Goal: Task Accomplishment & Management: Use online tool/utility

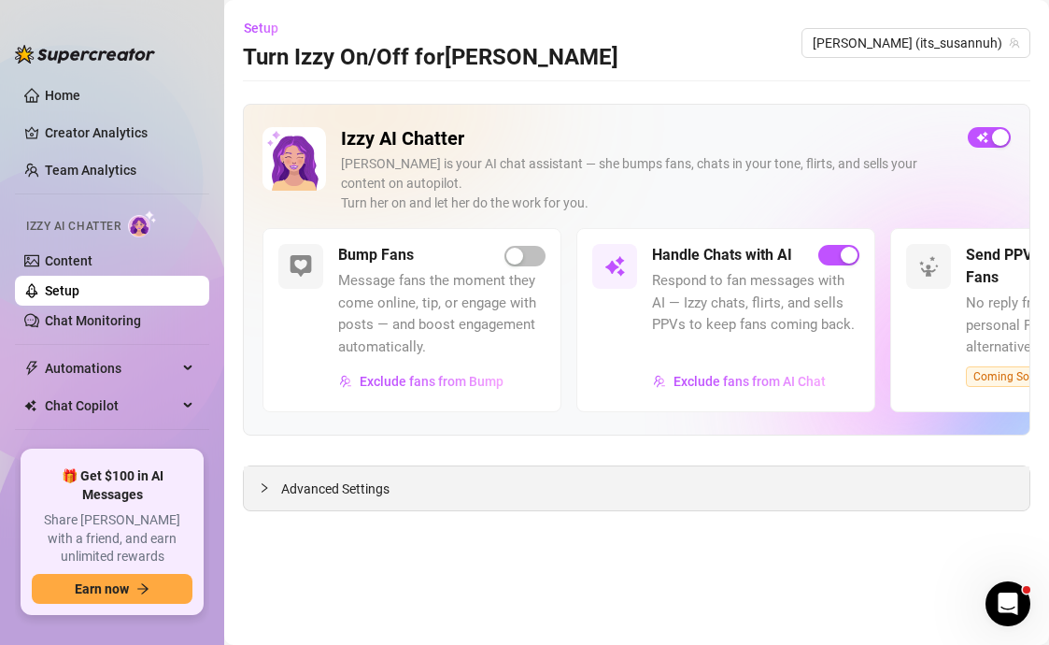
click at [313, 489] on span "Advanced Settings" at bounding box center [335, 488] width 108 height 21
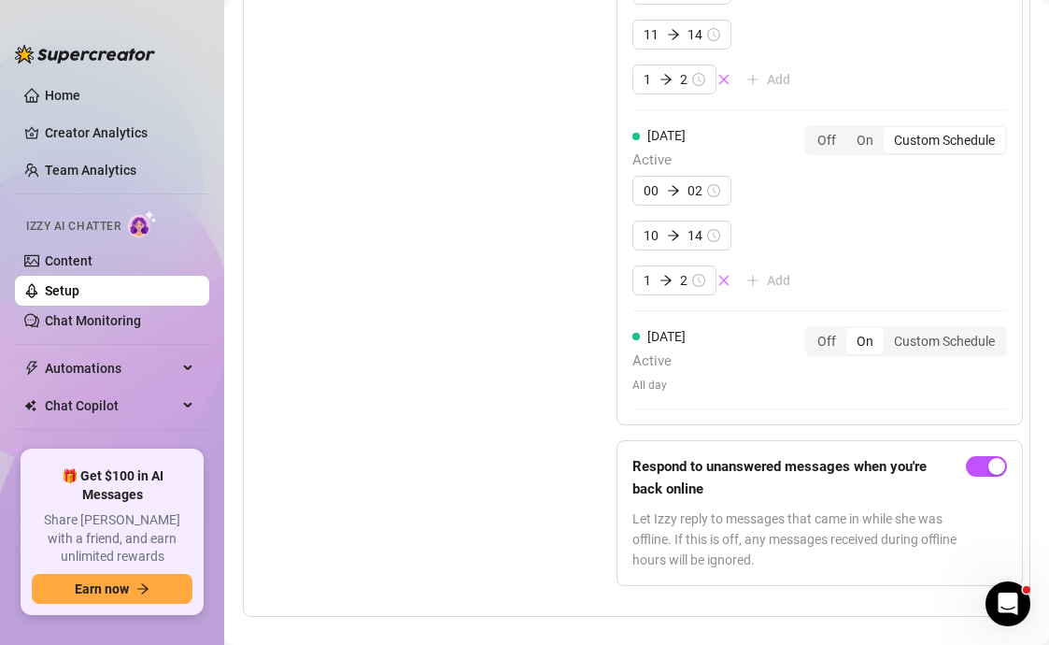
scroll to position [2559, 0]
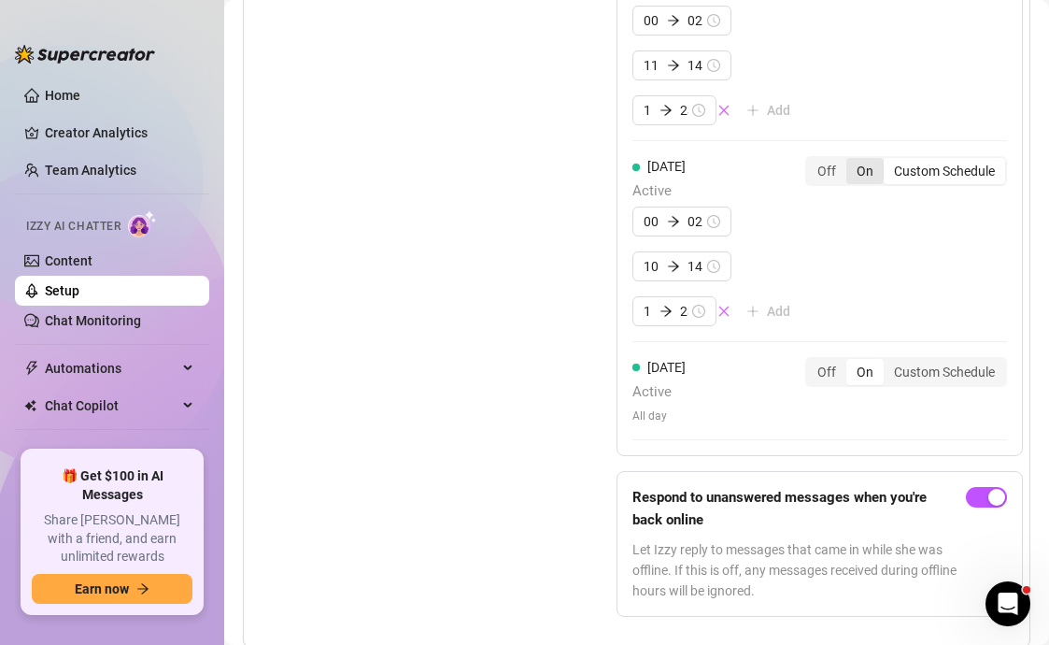
click at [865, 158] on div "On" at bounding box center [865, 171] width 37 height 26
click at [851, 161] on input "On" at bounding box center [851, 161] width 0 height 0
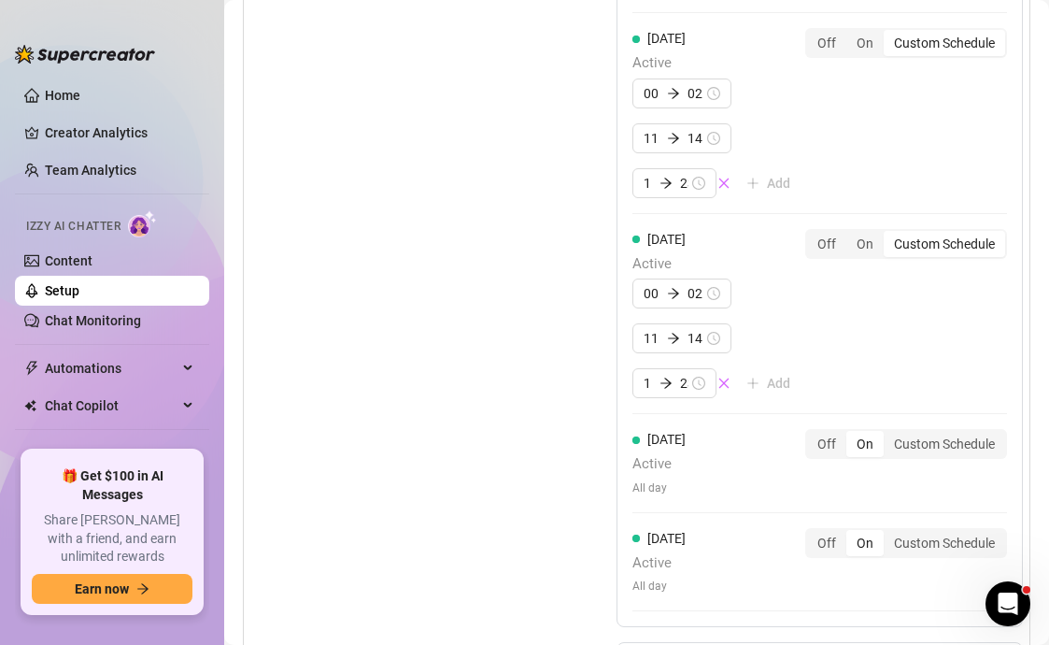
scroll to position [2134, 0]
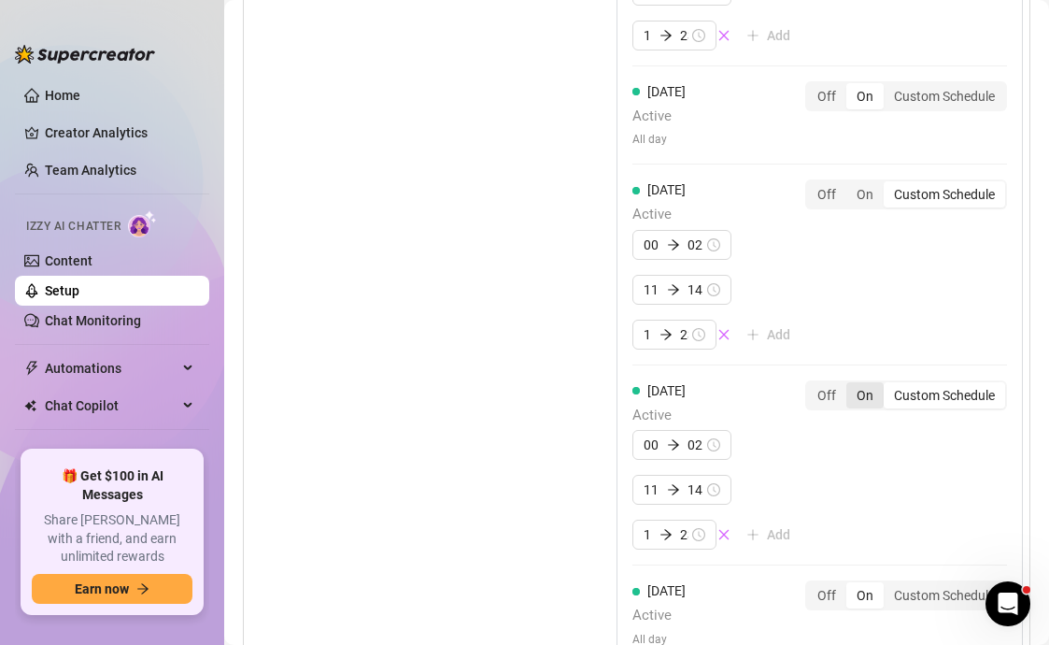
click at [853, 382] on div "On" at bounding box center [865, 395] width 37 height 26
click at [851, 385] on input "On" at bounding box center [851, 385] width 0 height 0
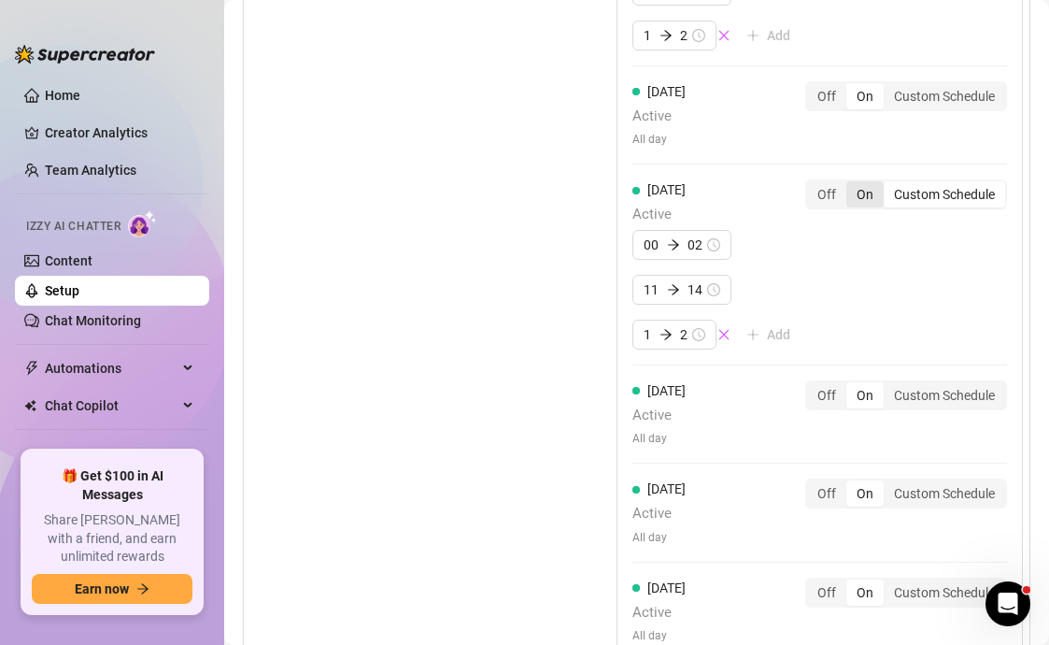
click at [865, 181] on div "On" at bounding box center [865, 194] width 37 height 26
click at [851, 184] on input "On" at bounding box center [851, 184] width 0 height 0
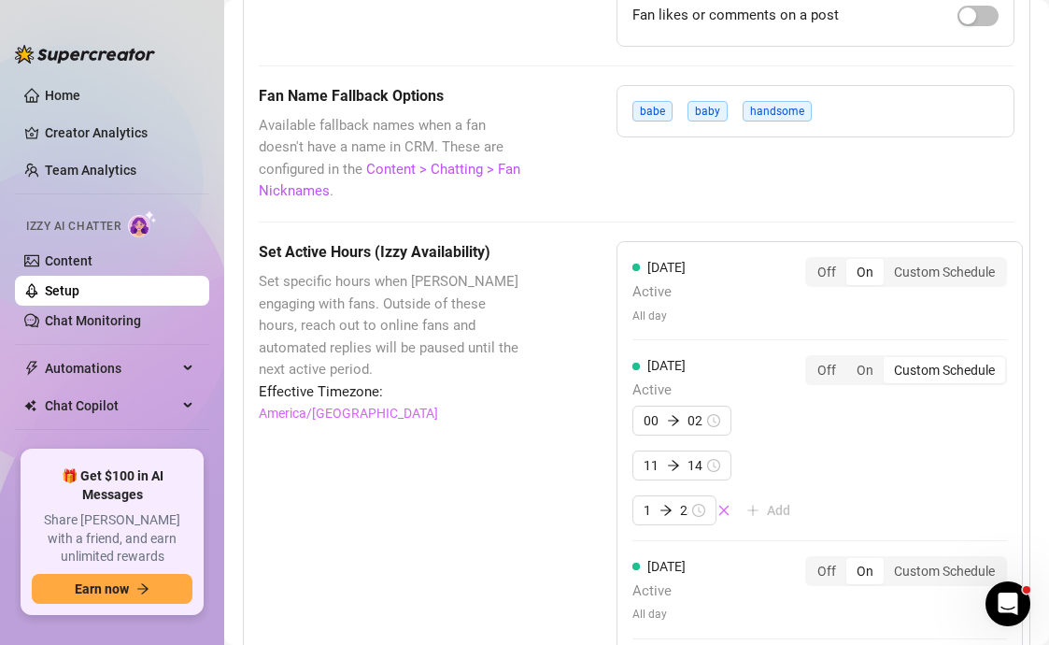
scroll to position [1585, 0]
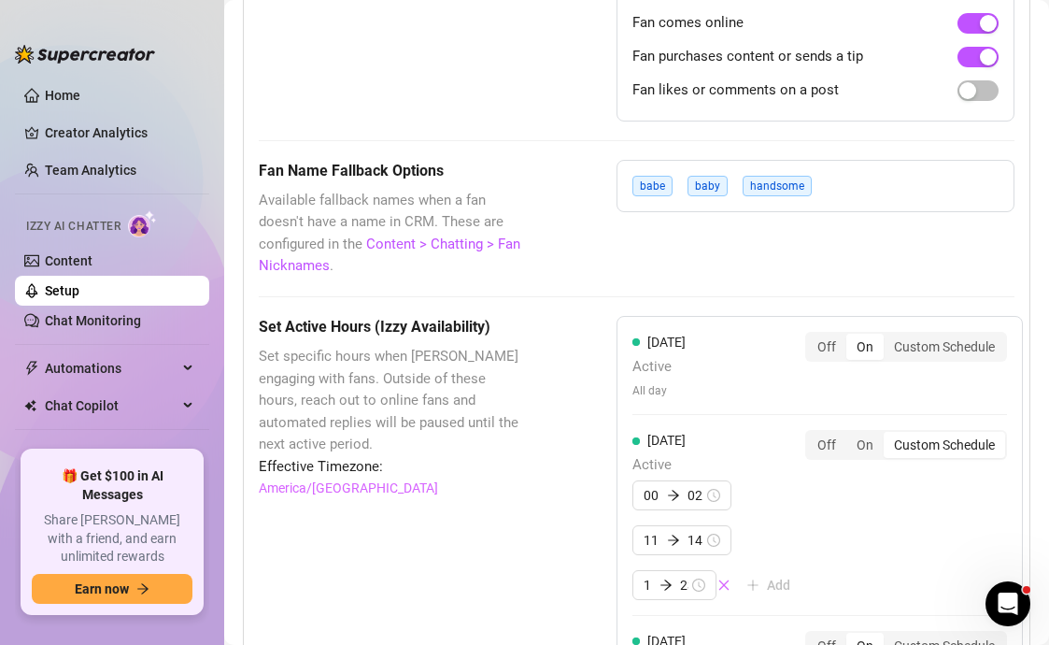
click at [864, 432] on div "Off On Custom Schedule" at bounding box center [907, 445] width 202 height 30
click at [863, 432] on div "On" at bounding box center [865, 445] width 37 height 26
click at [851, 435] on input "On" at bounding box center [851, 435] width 0 height 0
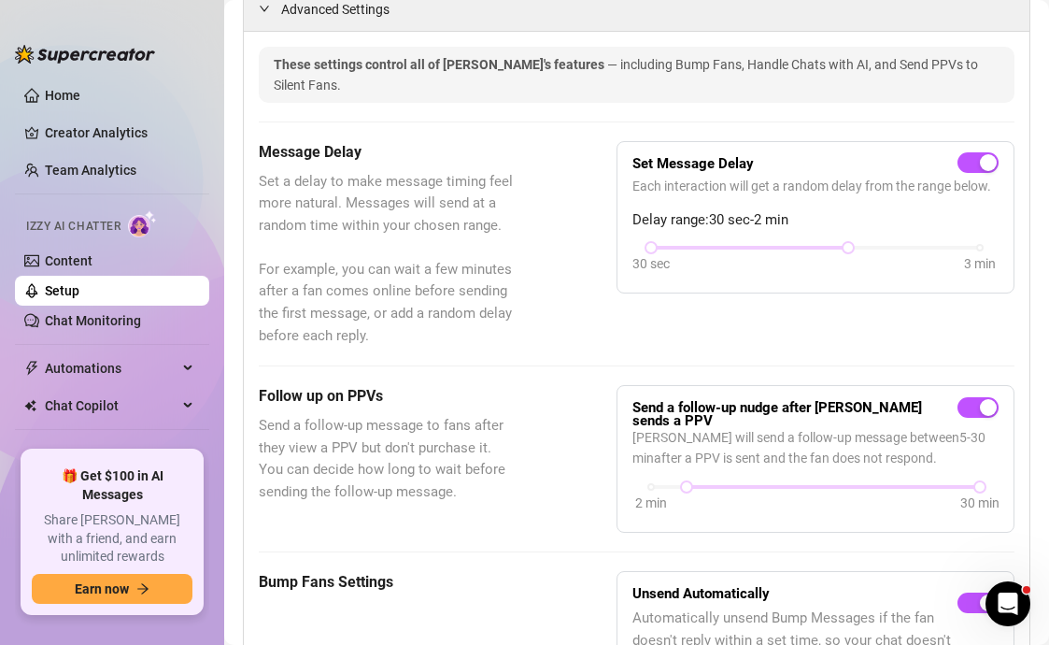
scroll to position [815, 0]
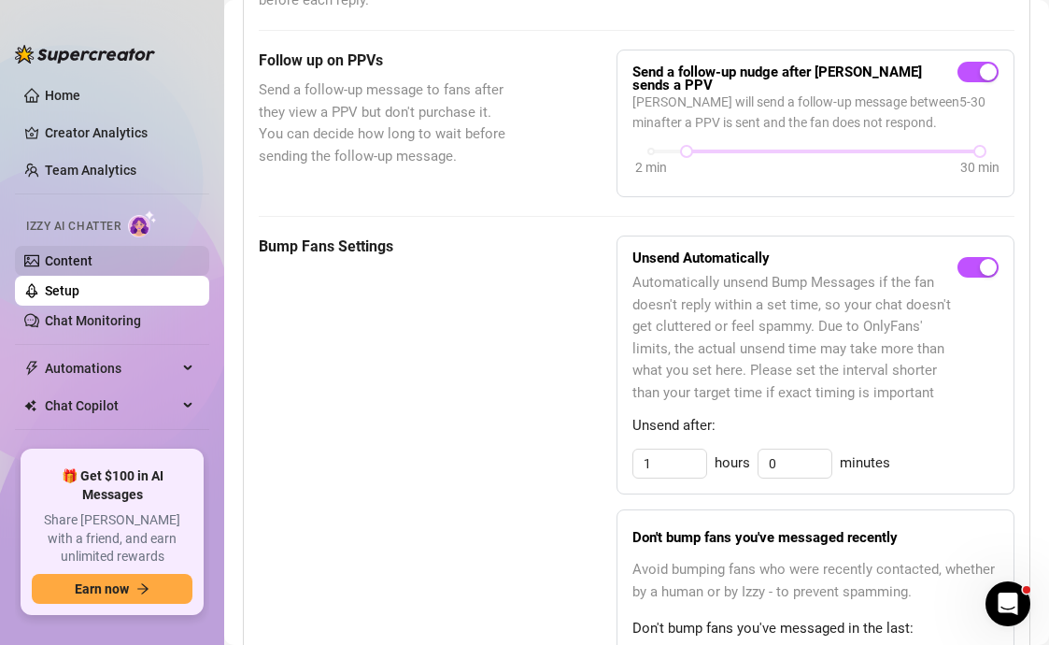
click at [57, 258] on link "Content" at bounding box center [69, 260] width 48 height 15
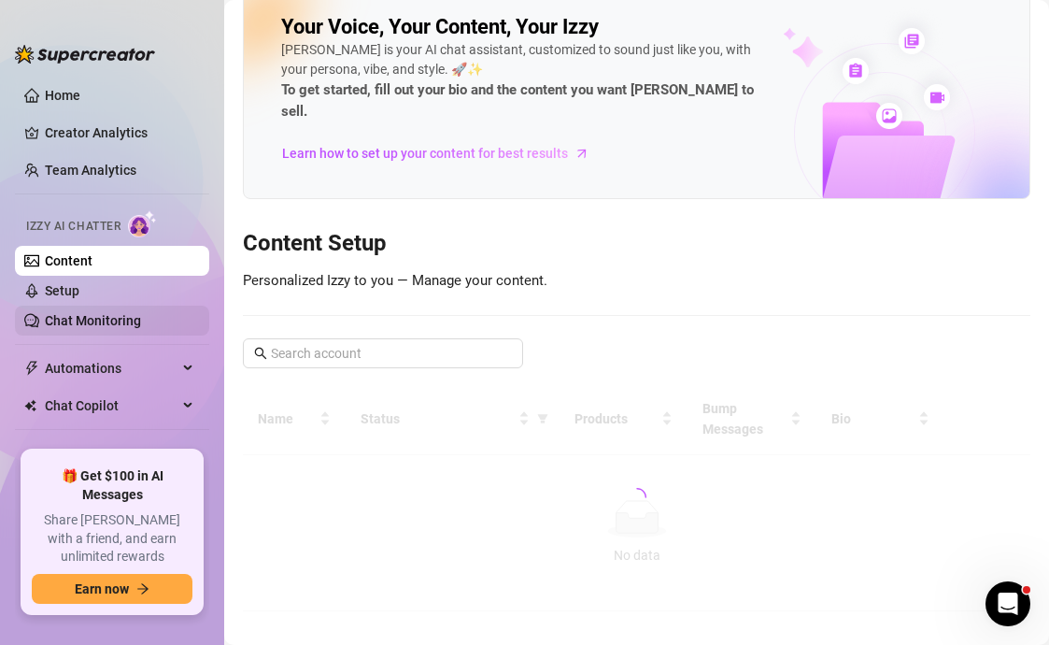
click at [110, 313] on link "Chat Monitoring" at bounding box center [93, 320] width 96 height 15
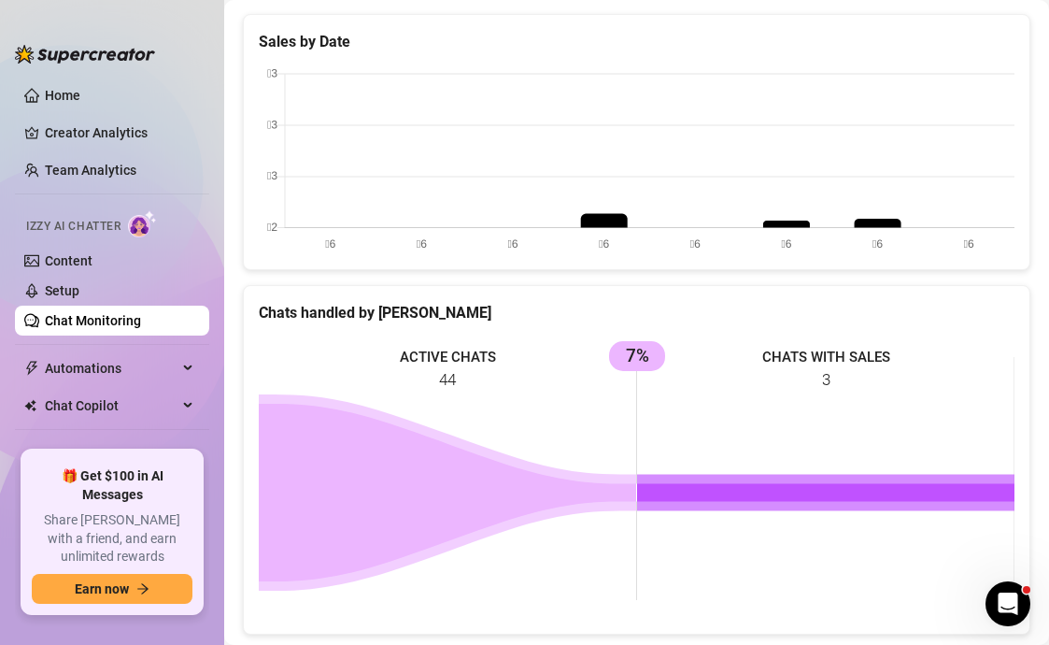
scroll to position [707, 0]
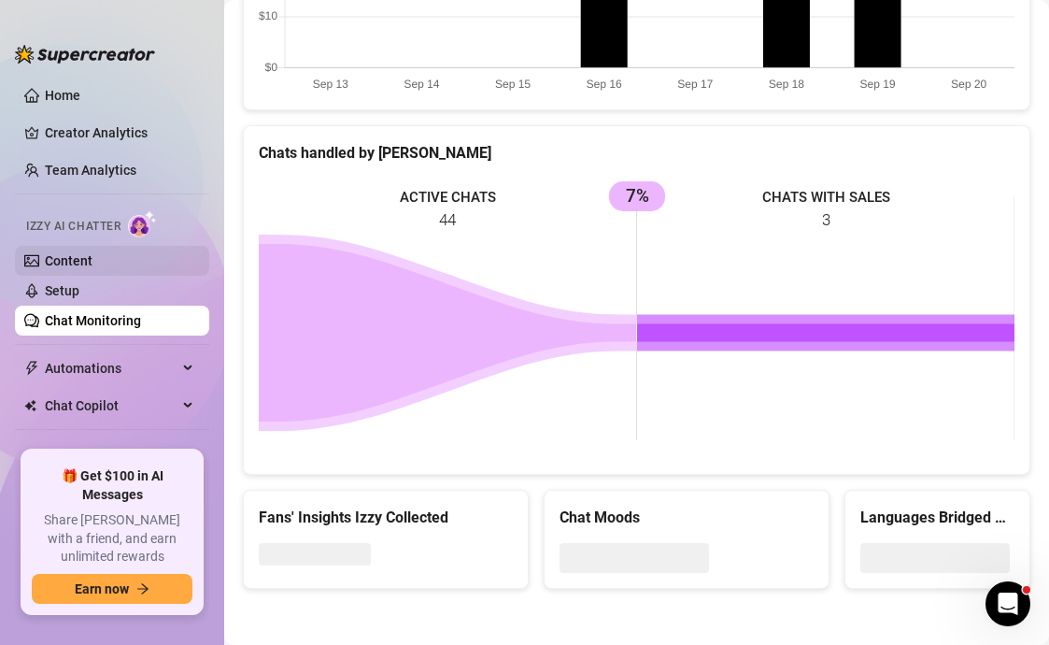
click at [79, 260] on link "Content" at bounding box center [69, 260] width 48 height 15
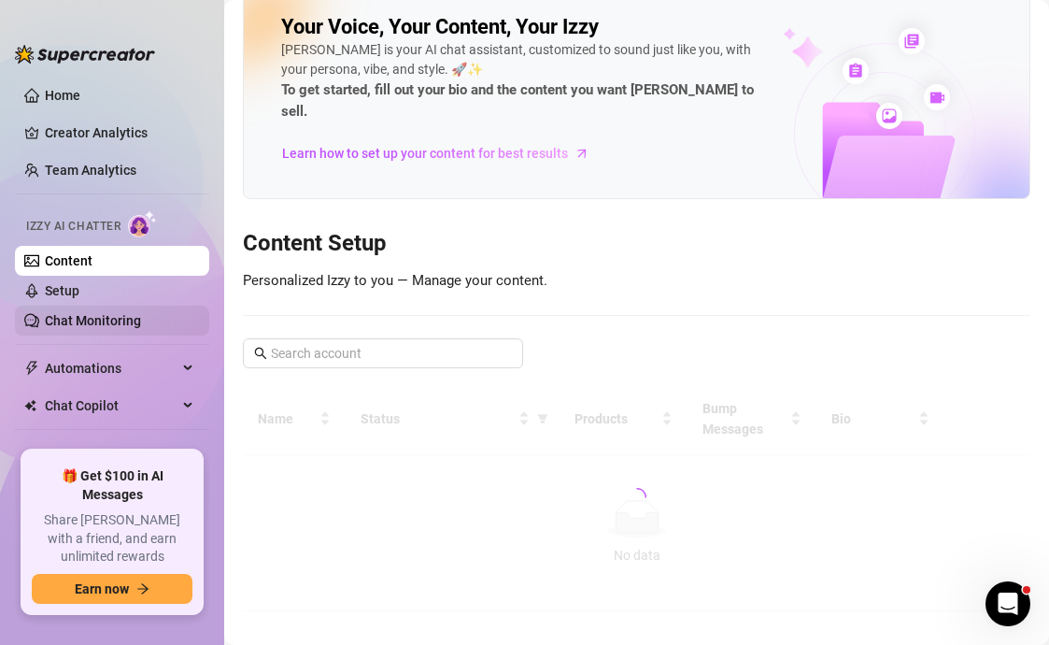
click at [92, 327] on link "Chat Monitoring" at bounding box center [93, 320] width 96 height 15
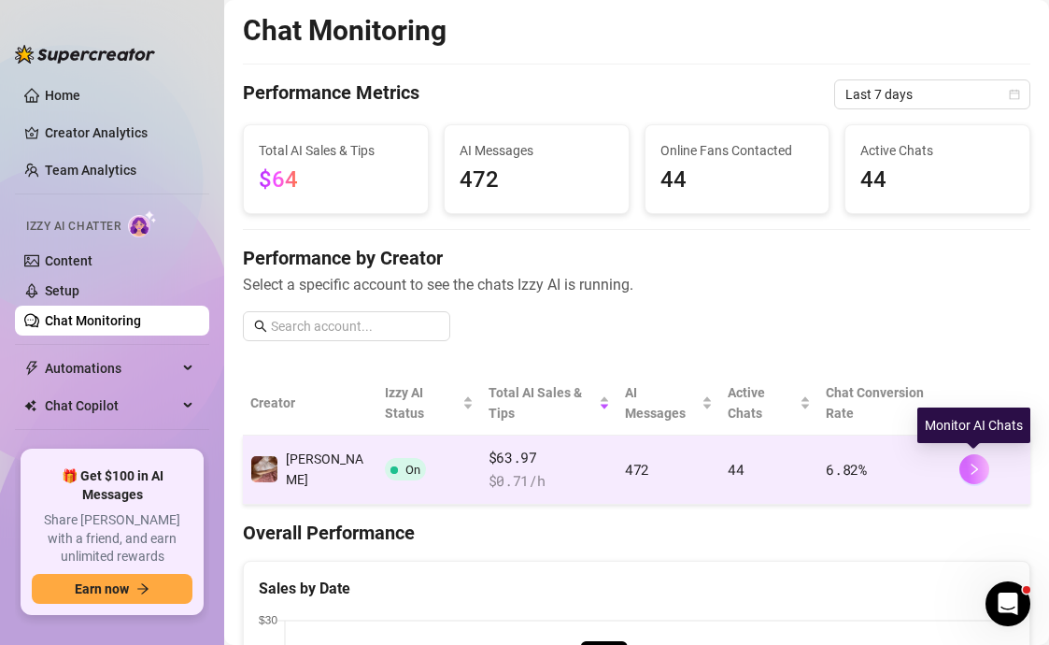
click at [980, 471] on icon "right" at bounding box center [974, 469] width 13 height 13
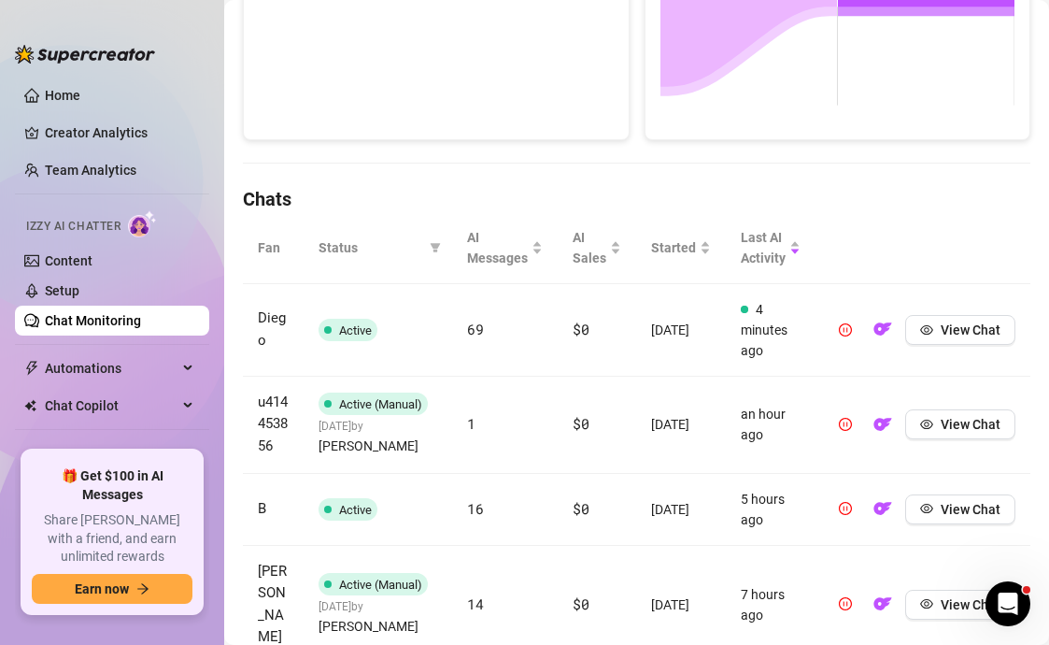
scroll to position [610, 0]
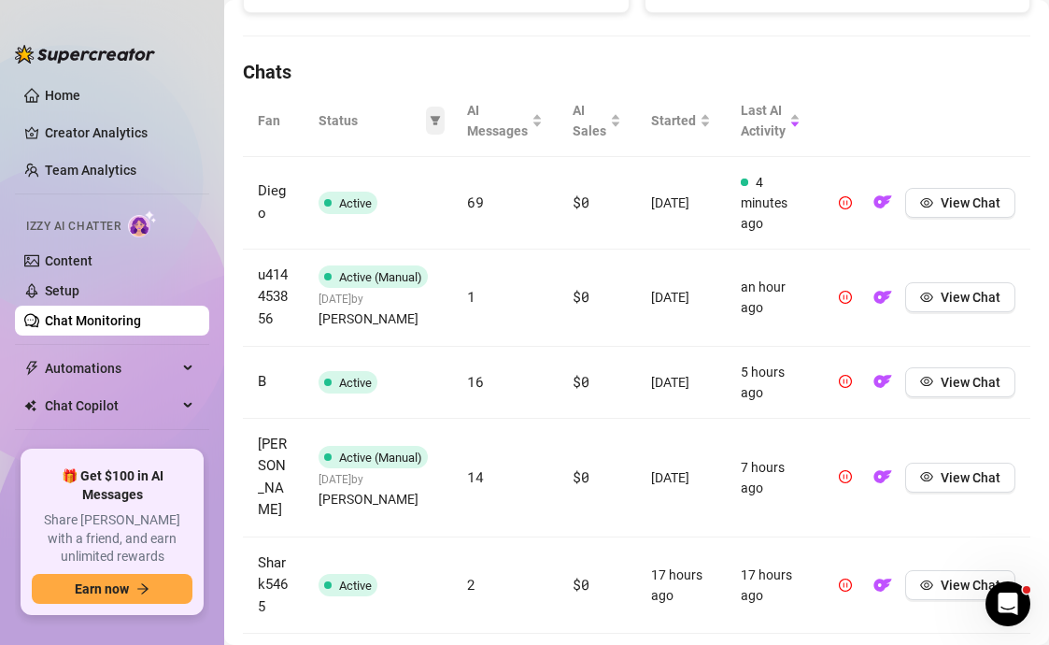
click at [433, 121] on span at bounding box center [435, 121] width 19 height 28
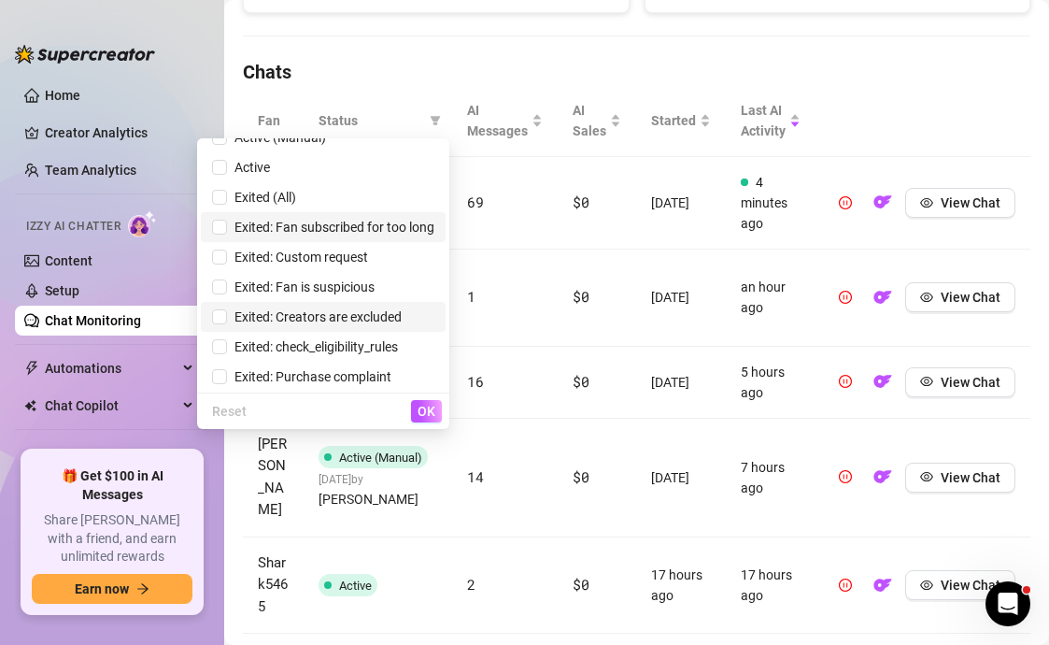
scroll to position [82, 0]
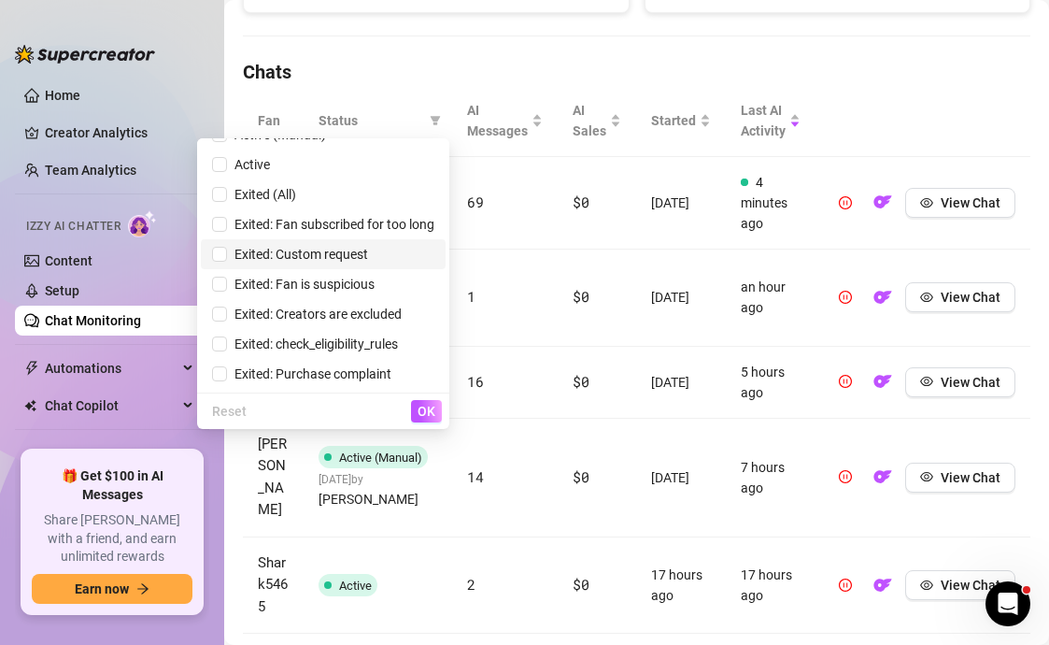
click at [352, 259] on span "Exited: Custom request" at bounding box center [297, 254] width 141 height 15
checkbox input "true"
click at [433, 416] on span "OK" at bounding box center [427, 411] width 18 height 15
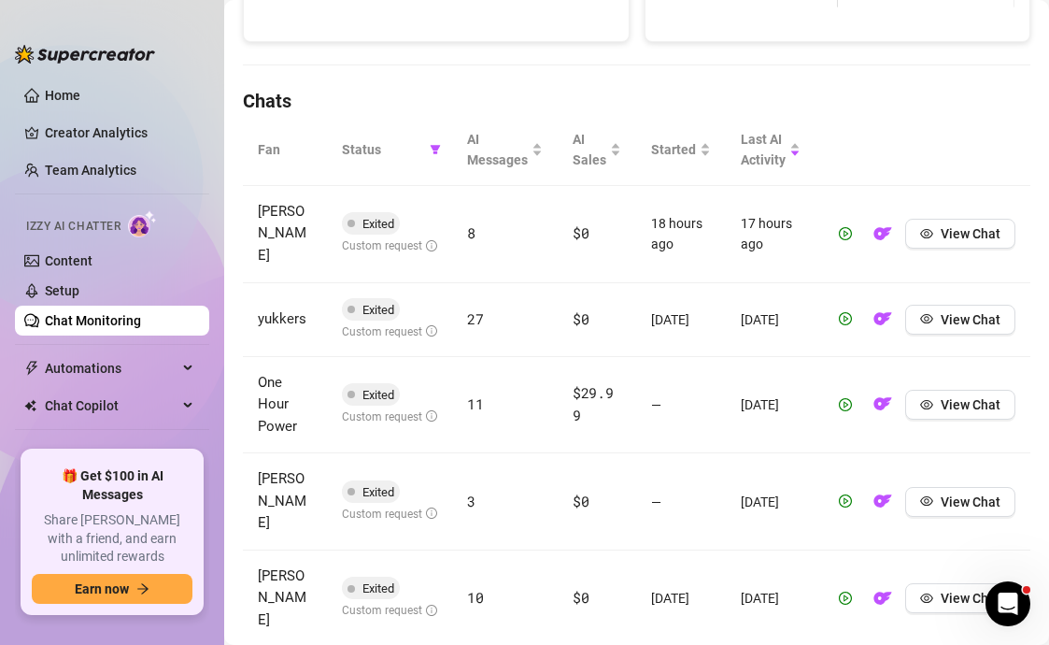
scroll to position [597, 0]
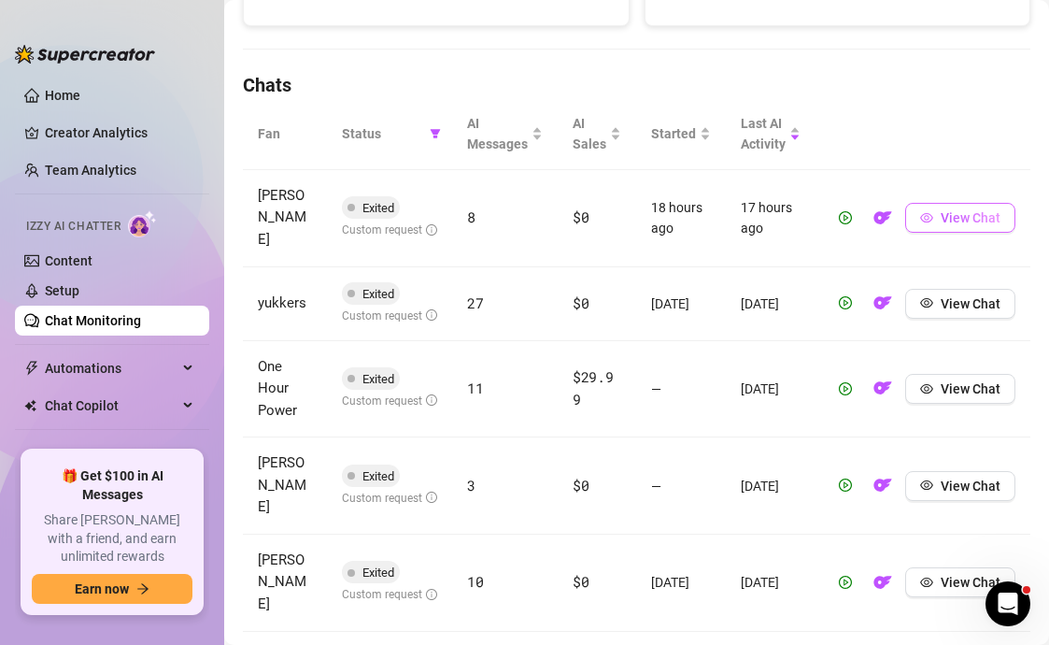
click at [955, 210] on span "View Chat" at bounding box center [971, 217] width 60 height 15
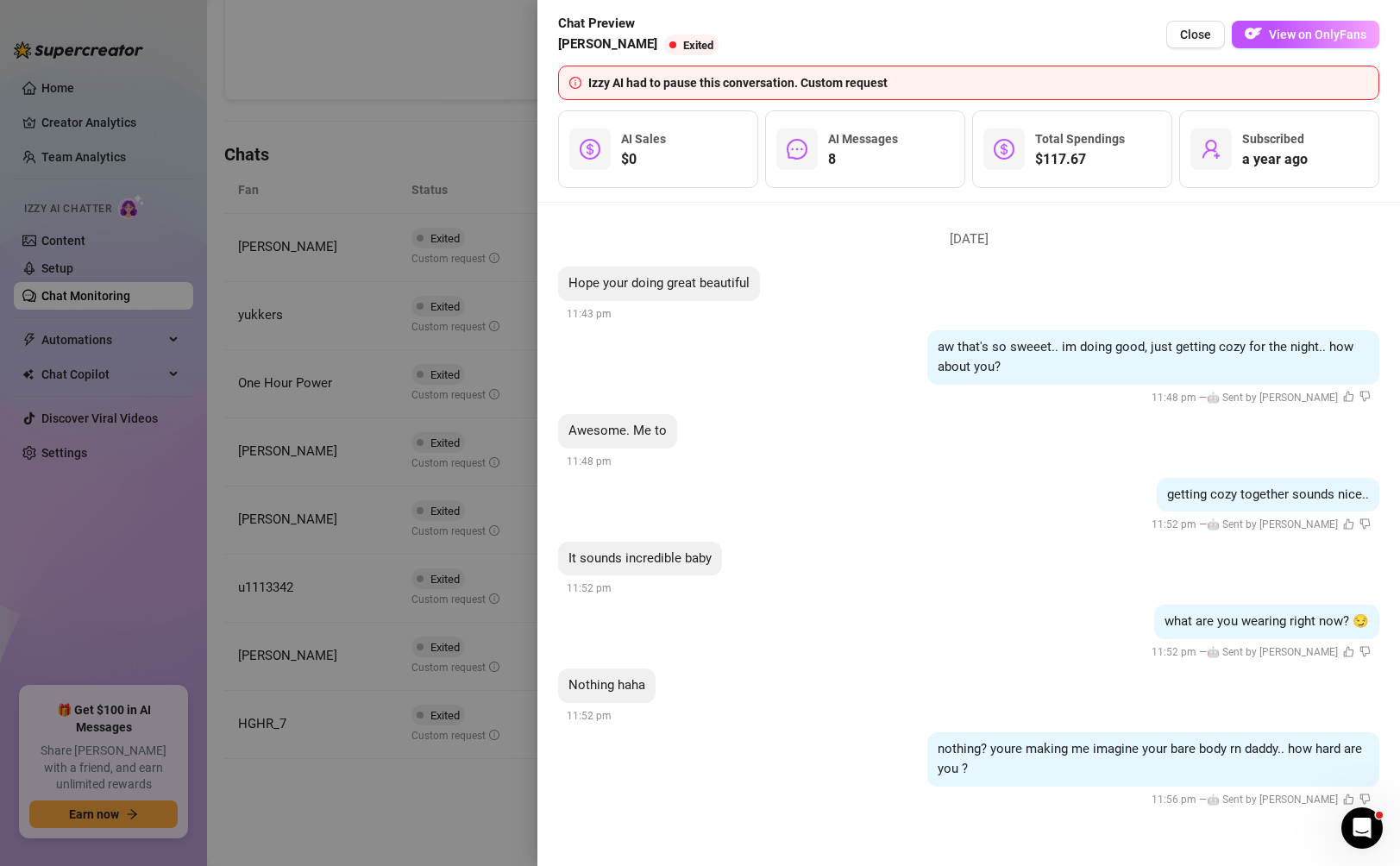
scroll to position [475, 0]
